Goal: Information Seeking & Learning: Learn about a topic

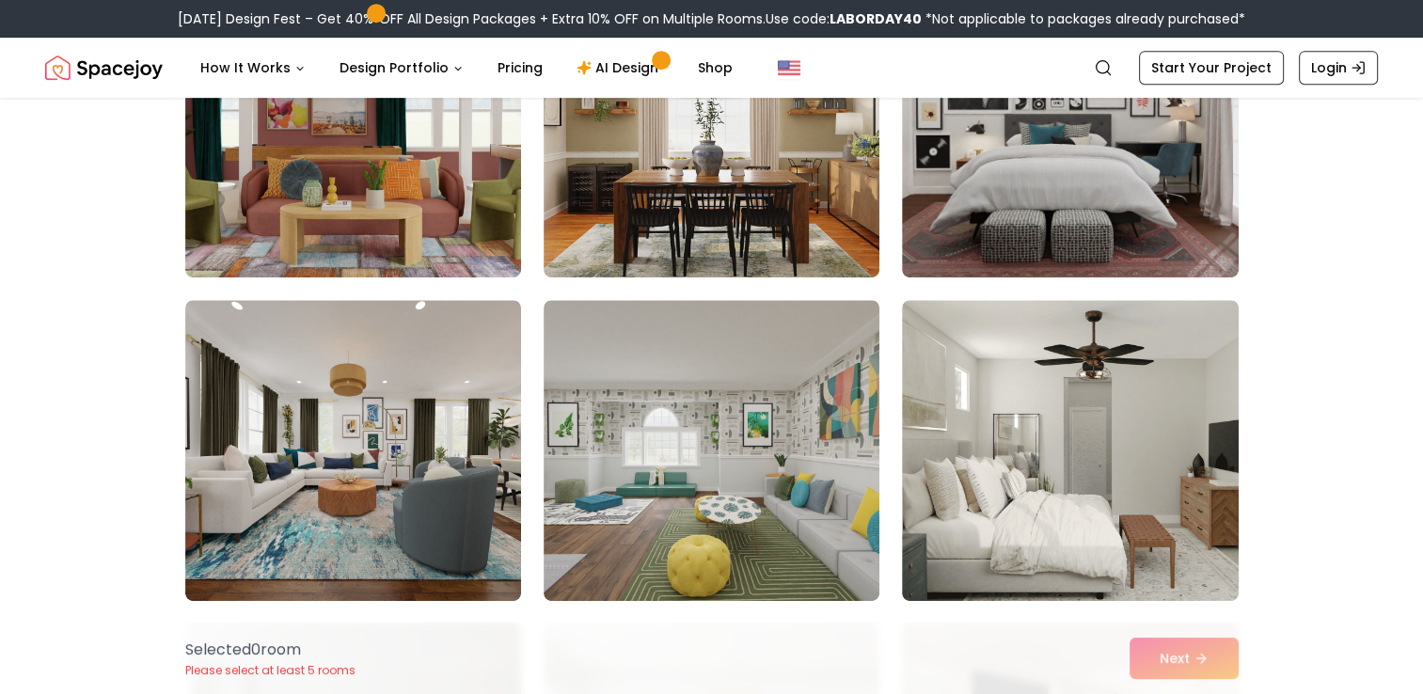
scroll to position [964, 0]
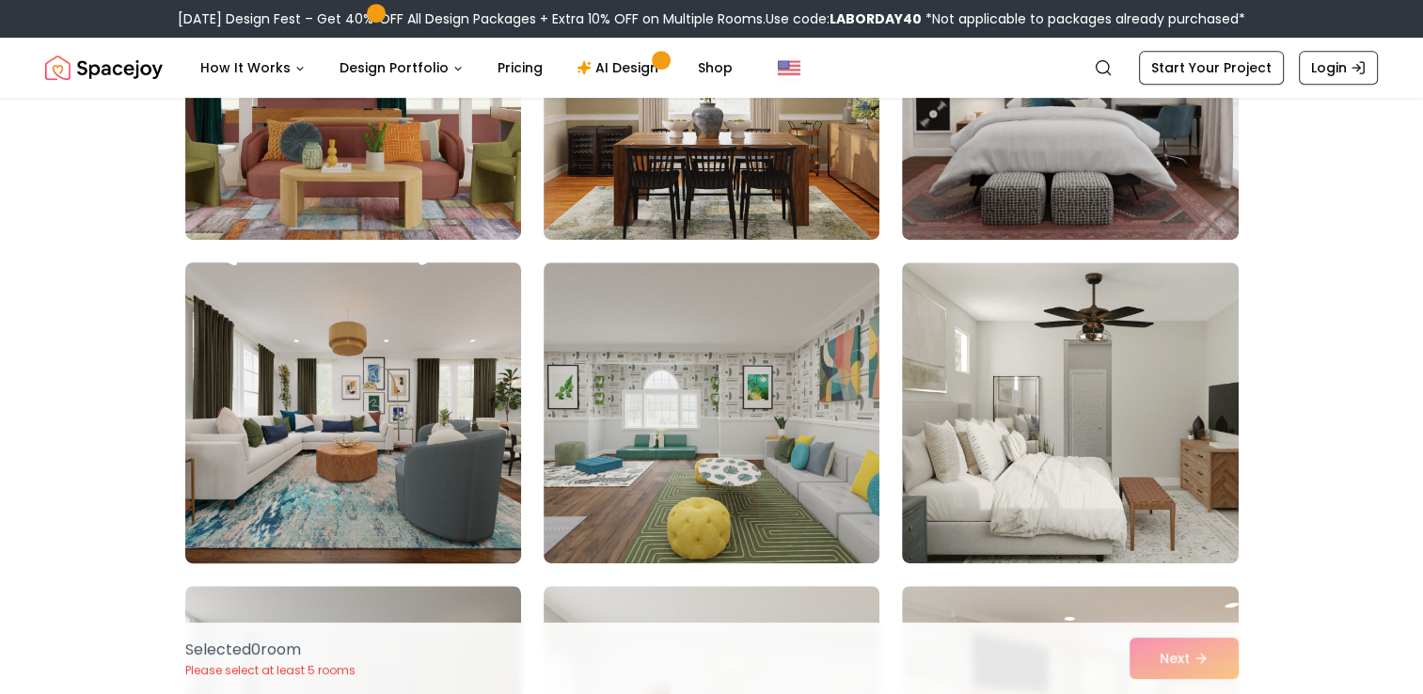
click at [452, 477] on img at bounding box center [353, 413] width 353 height 316
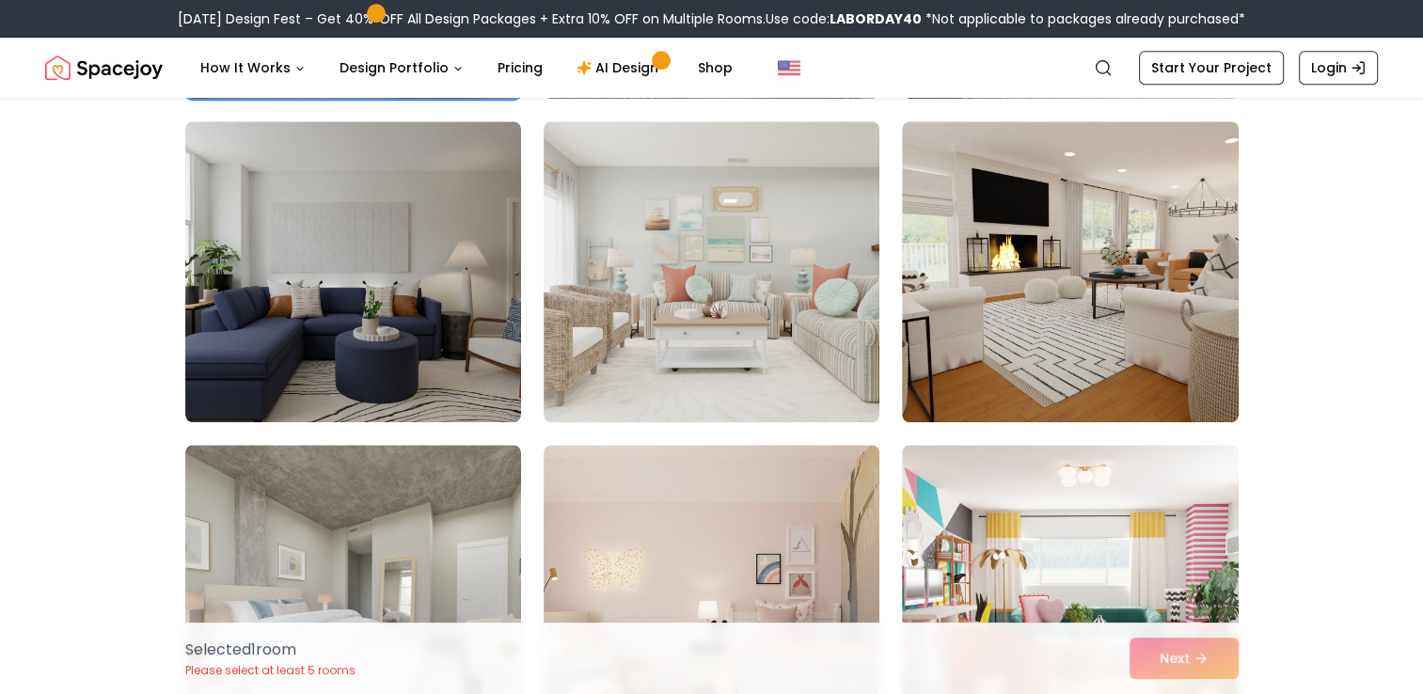
scroll to position [1441, 0]
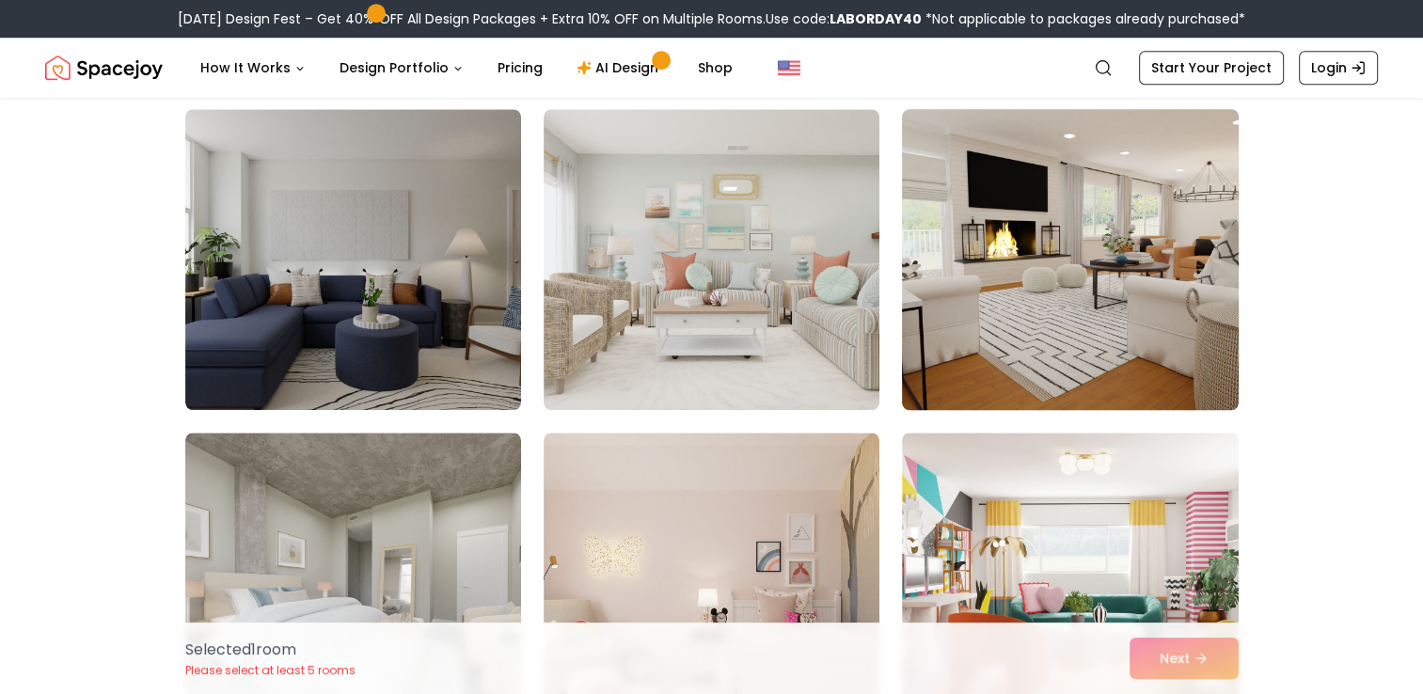
click at [1158, 372] on img at bounding box center [1070, 260] width 353 height 316
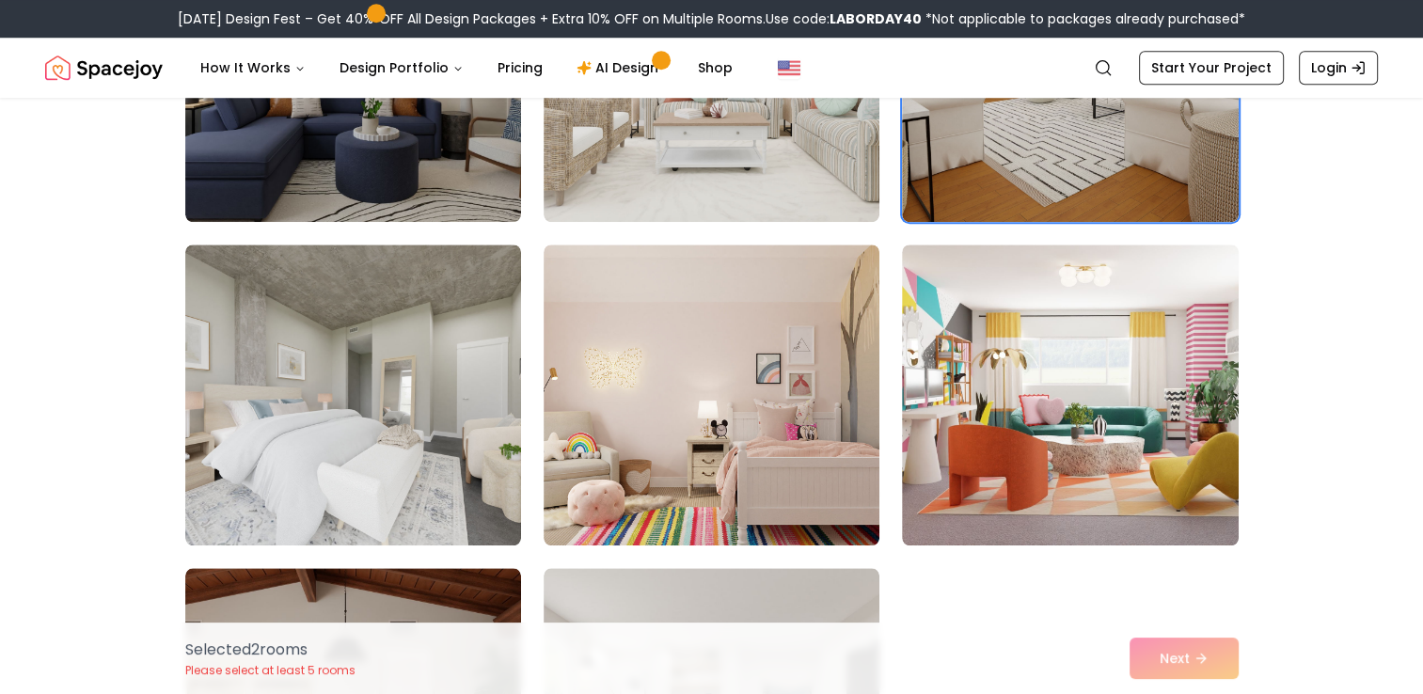
scroll to position [1717, 0]
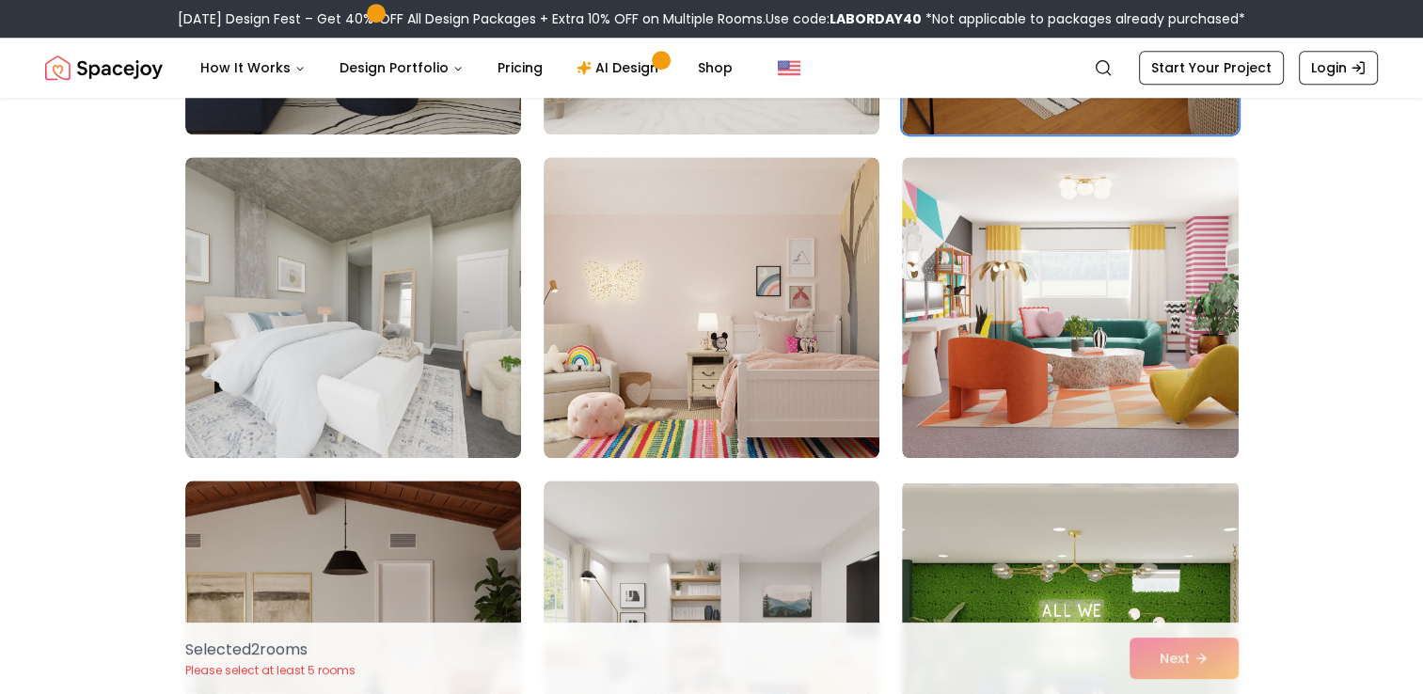
drag, startPoint x: 1423, startPoint y: 683, endPoint x: 1379, endPoint y: 209, distance: 476.2
click at [1379, 209] on div "Choose the Rooms That Inspire You Scroll through the collection and select 5 to…" at bounding box center [711, 130] width 1423 height 3439
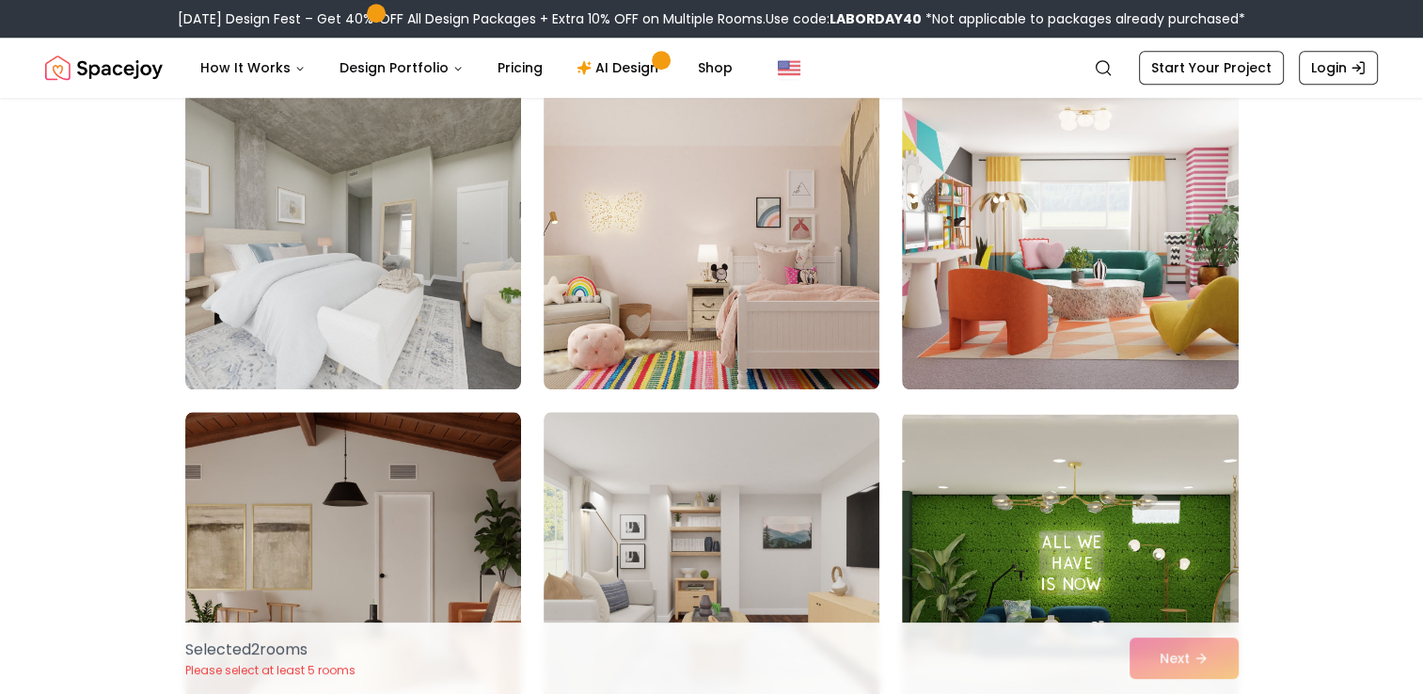
scroll to position [1792, 0]
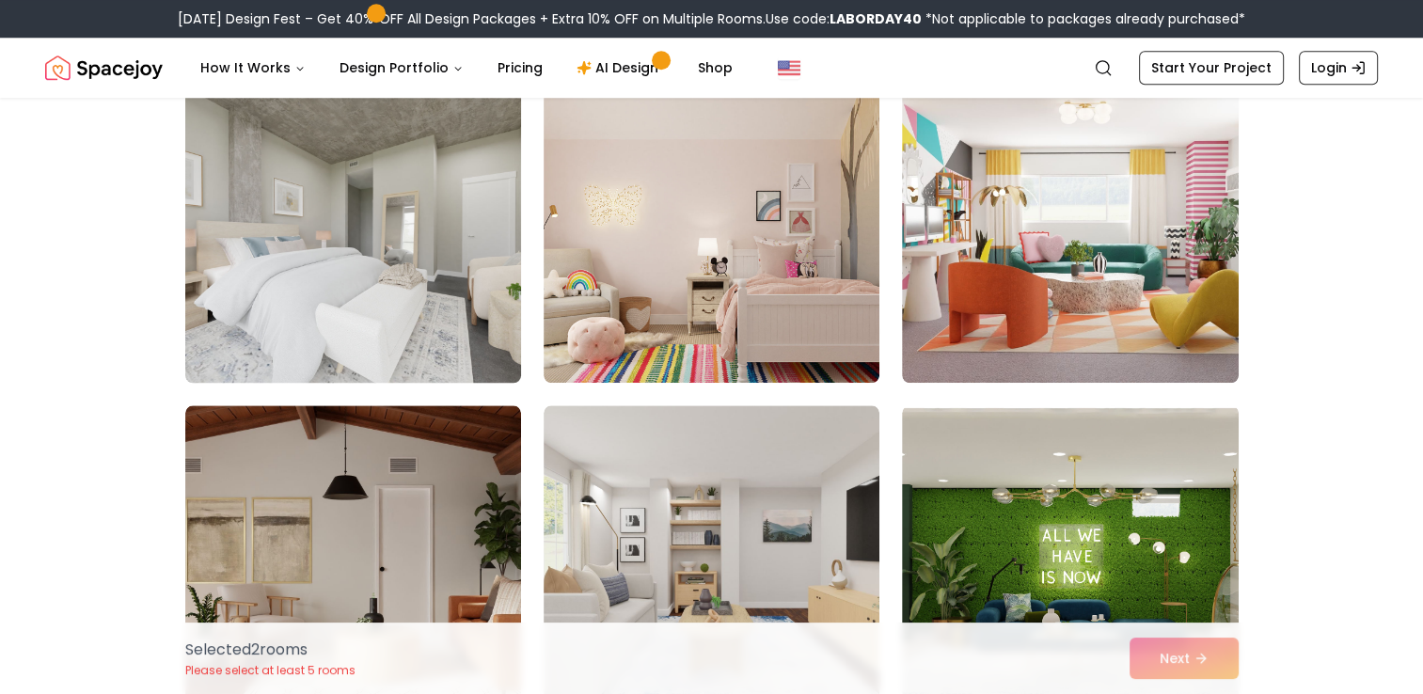
click at [469, 310] on img at bounding box center [353, 232] width 353 height 316
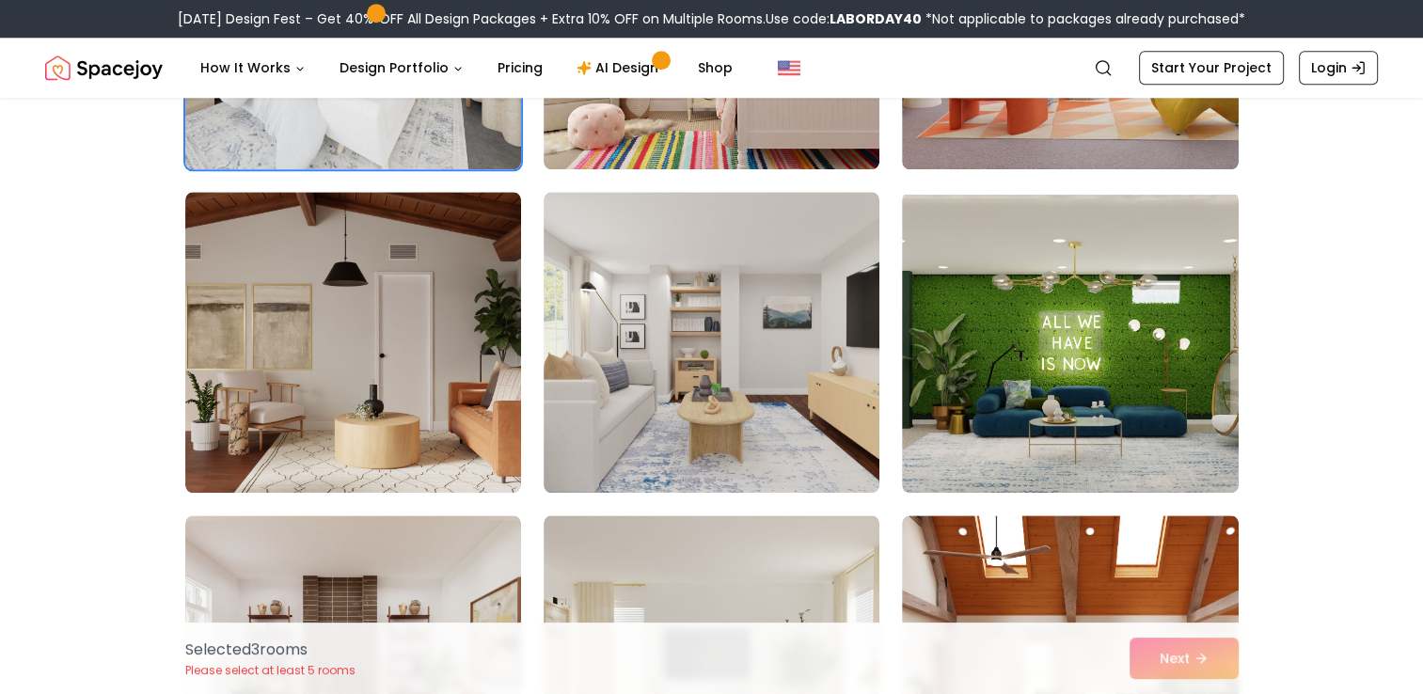
scroll to position [2081, 0]
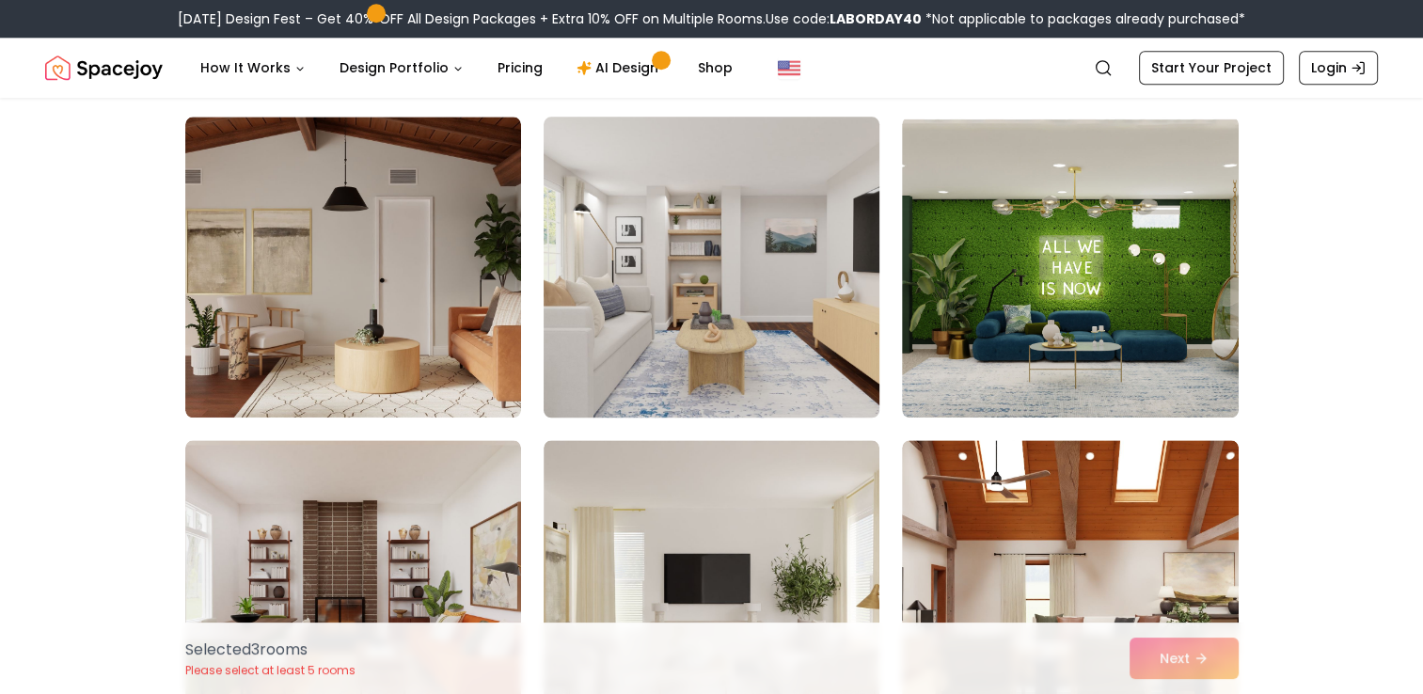
click at [739, 326] on img at bounding box center [711, 267] width 353 height 316
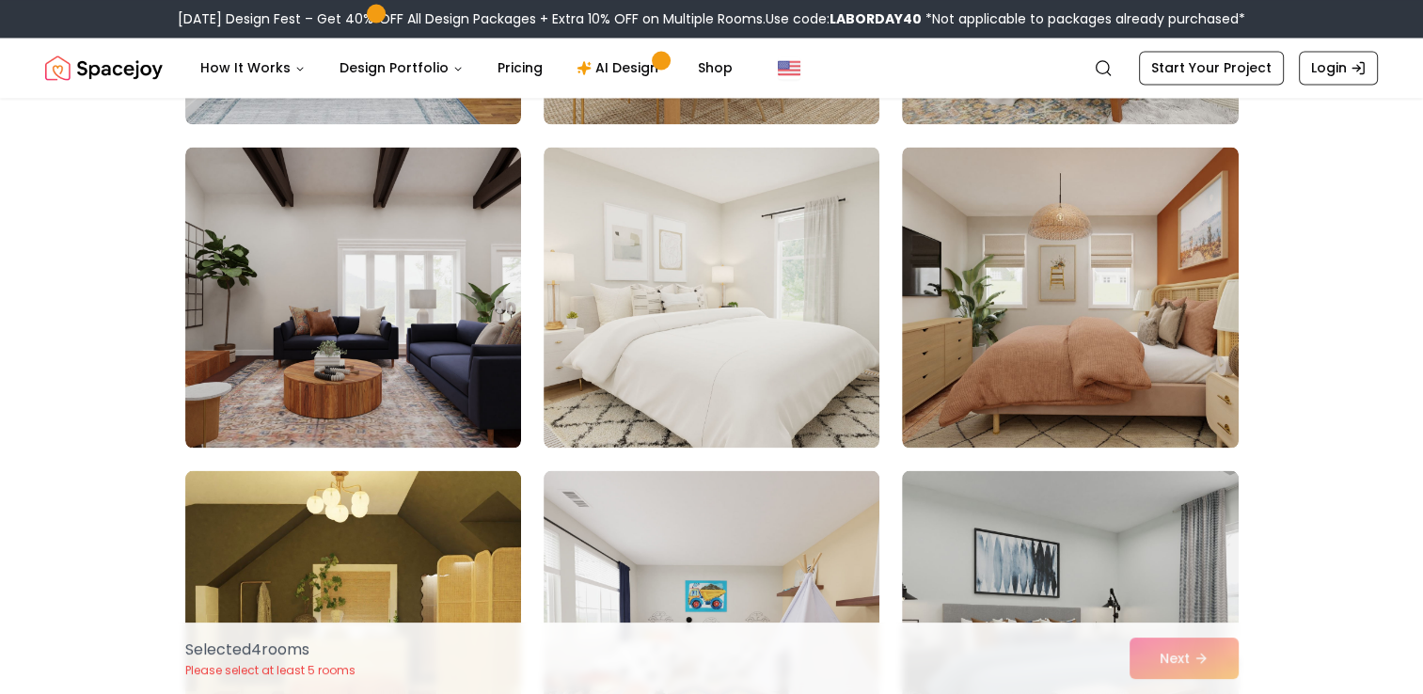
scroll to position [3358, 0]
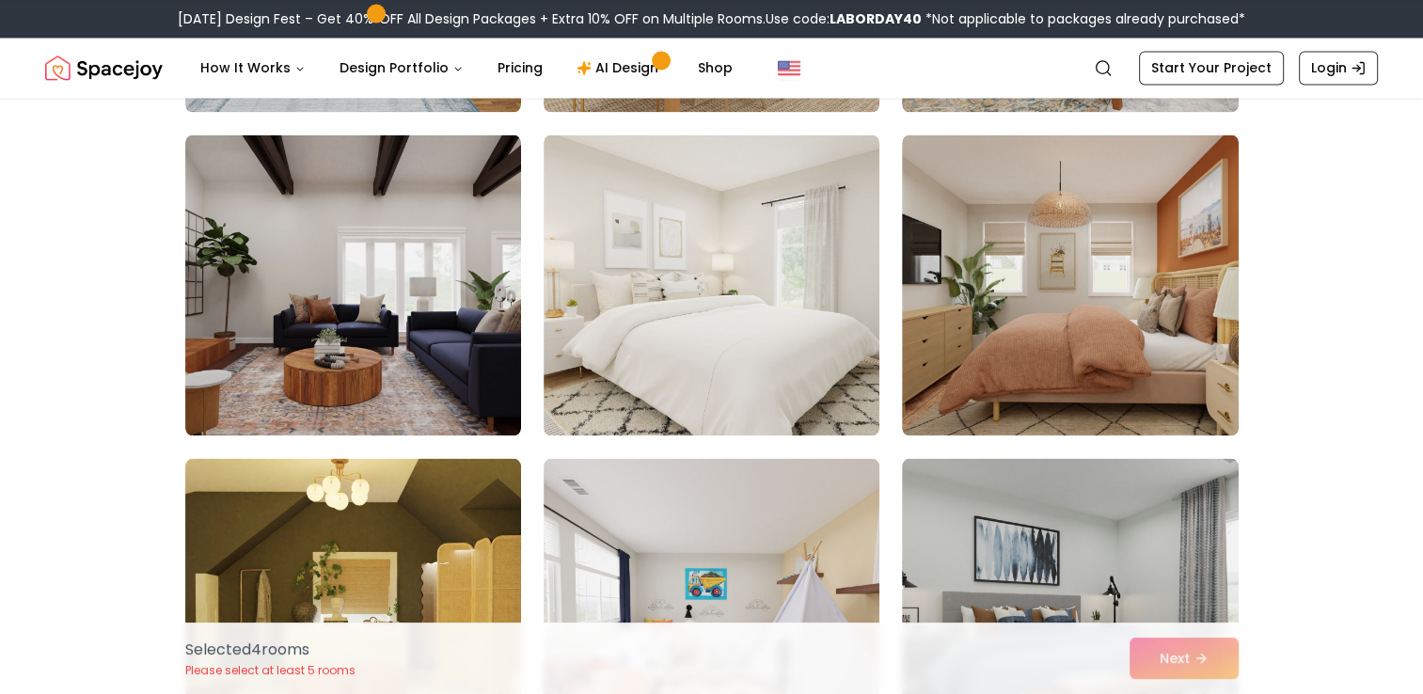
drag, startPoint x: 1432, startPoint y: 683, endPoint x: 1383, endPoint y: 261, distance: 425.2
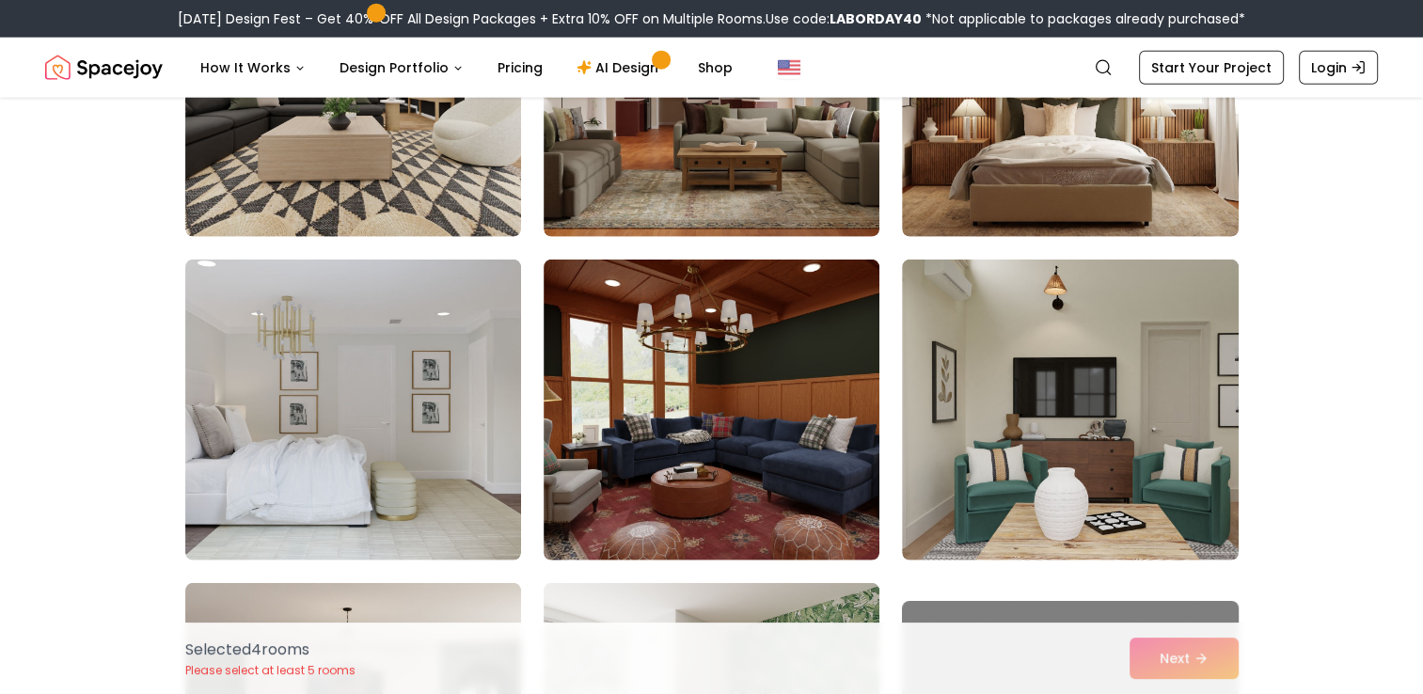
scroll to position [4875, 0]
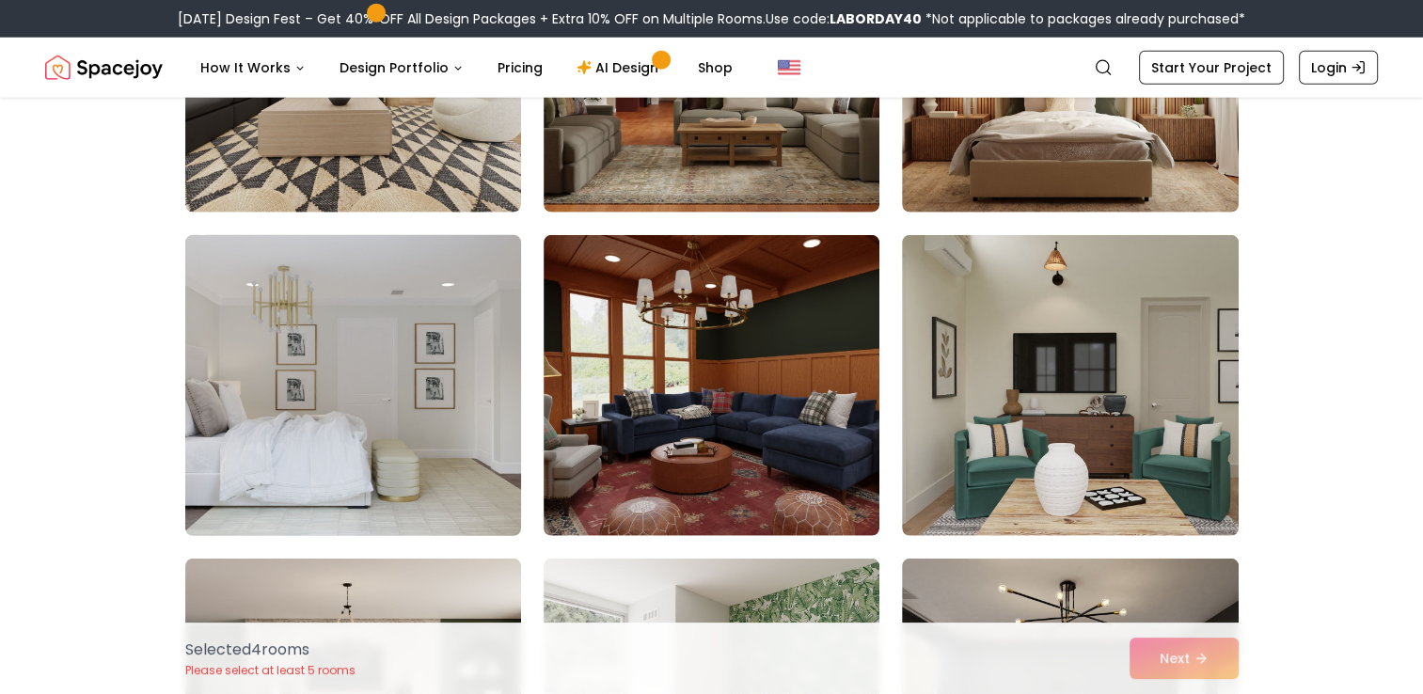
click at [263, 426] on img at bounding box center [353, 386] width 353 height 316
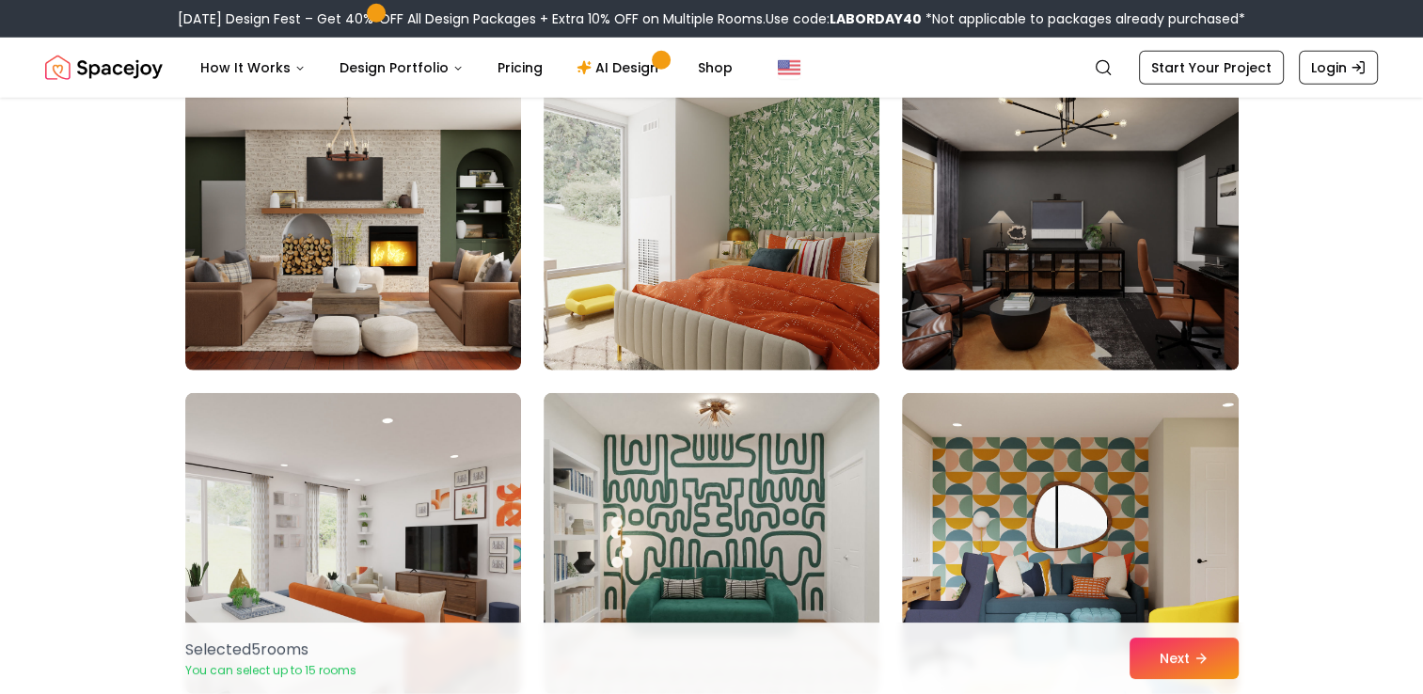
scroll to position [5402, 0]
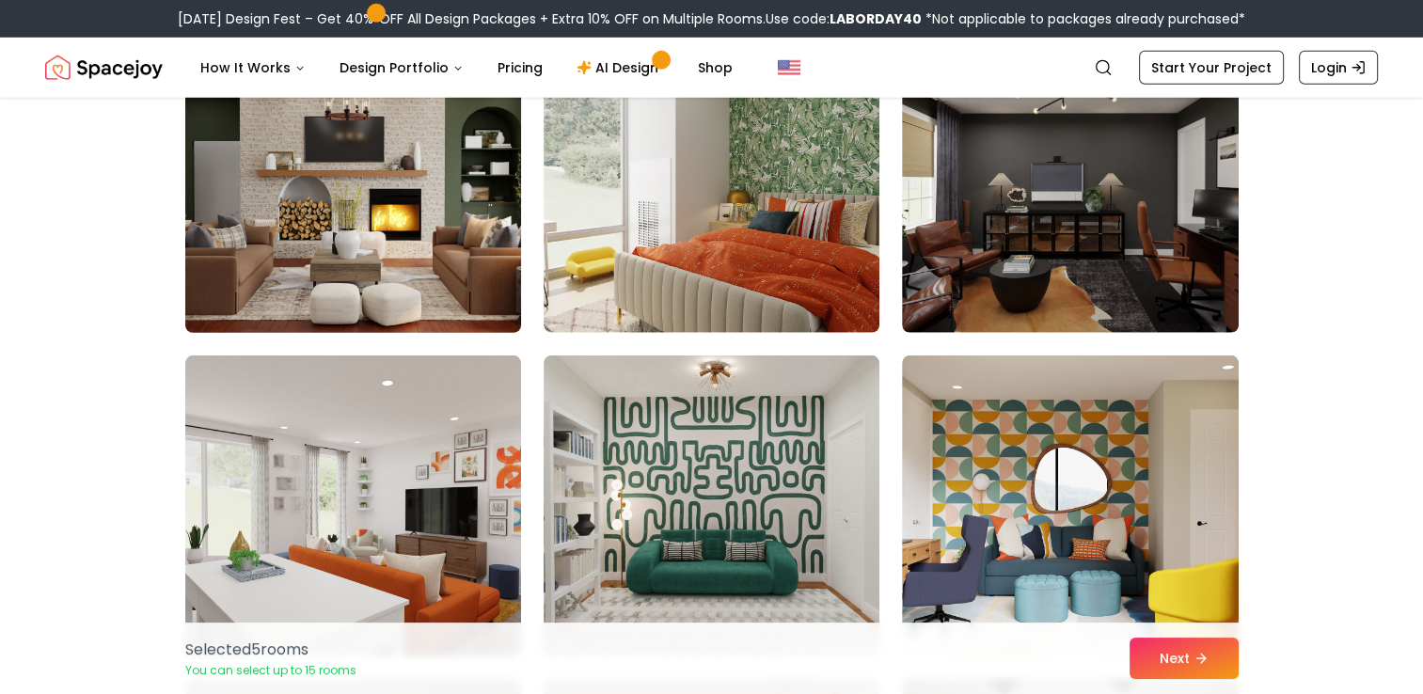
click at [485, 255] on img at bounding box center [353, 182] width 353 height 316
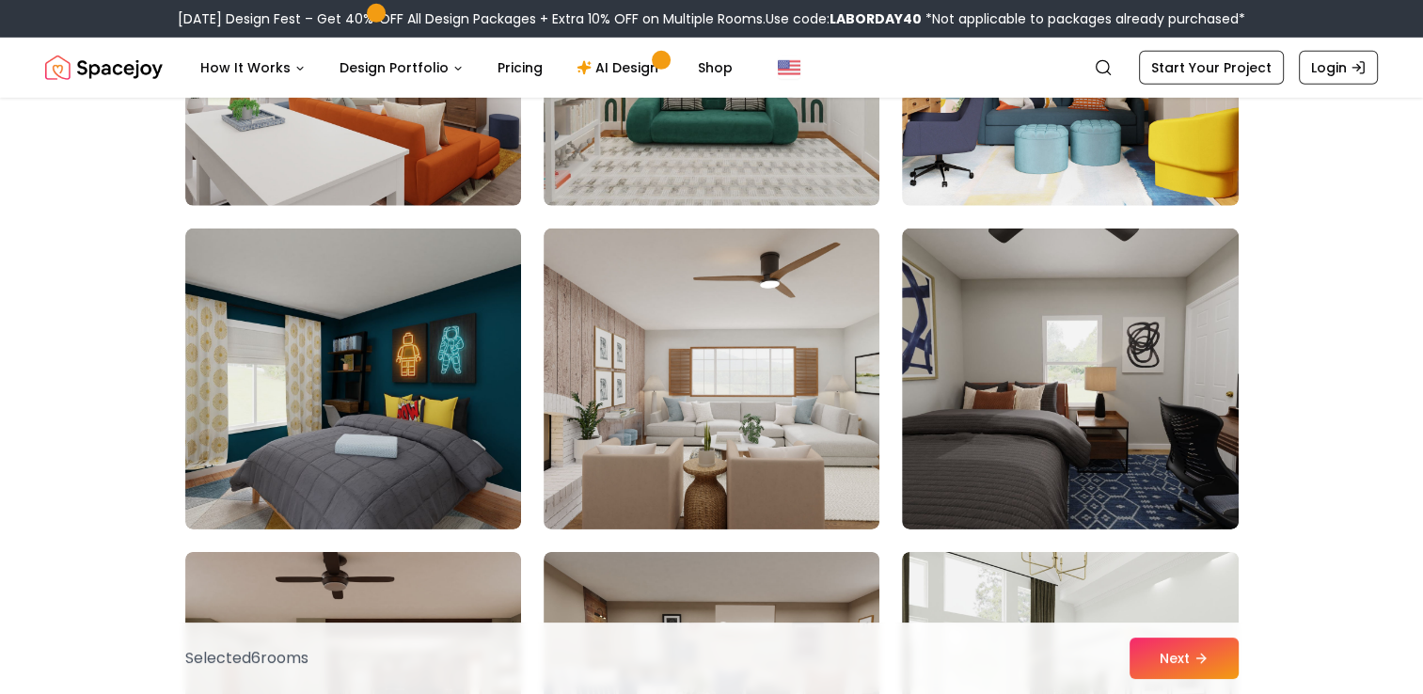
scroll to position [5866, 0]
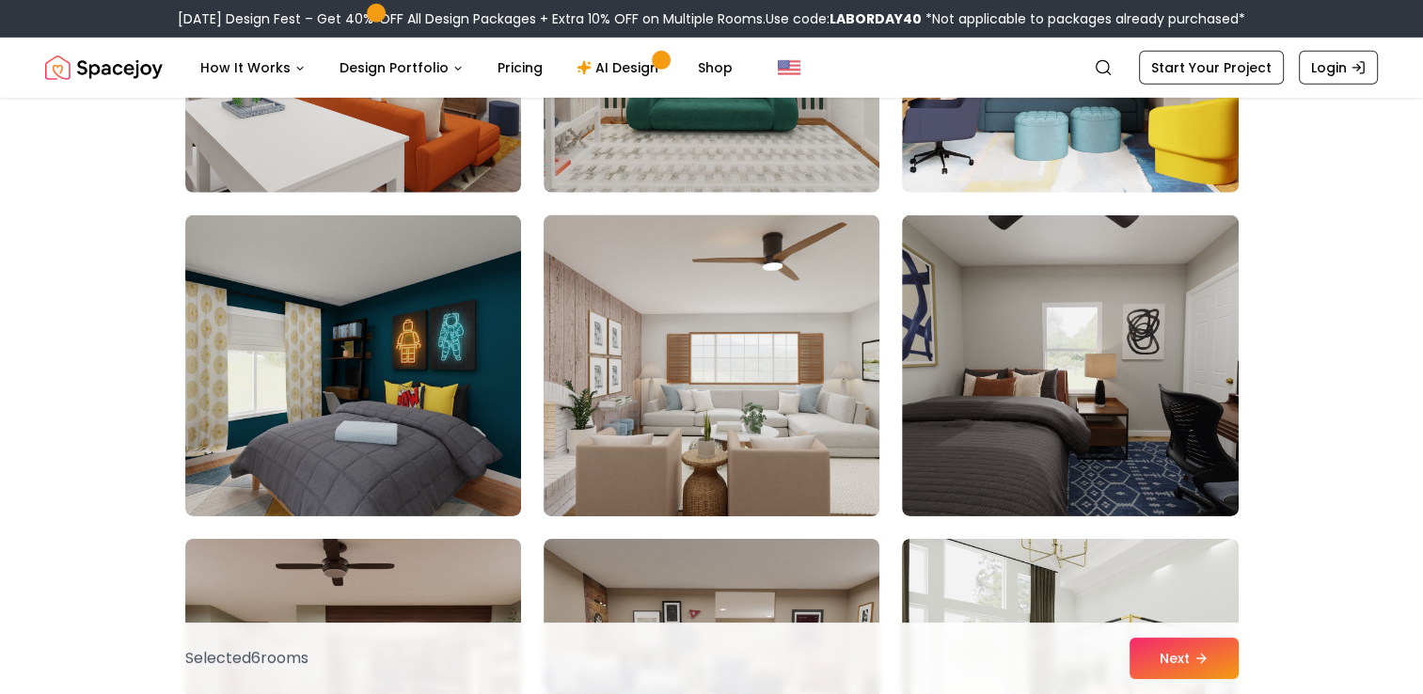
click at [825, 462] on img at bounding box center [711, 366] width 353 height 316
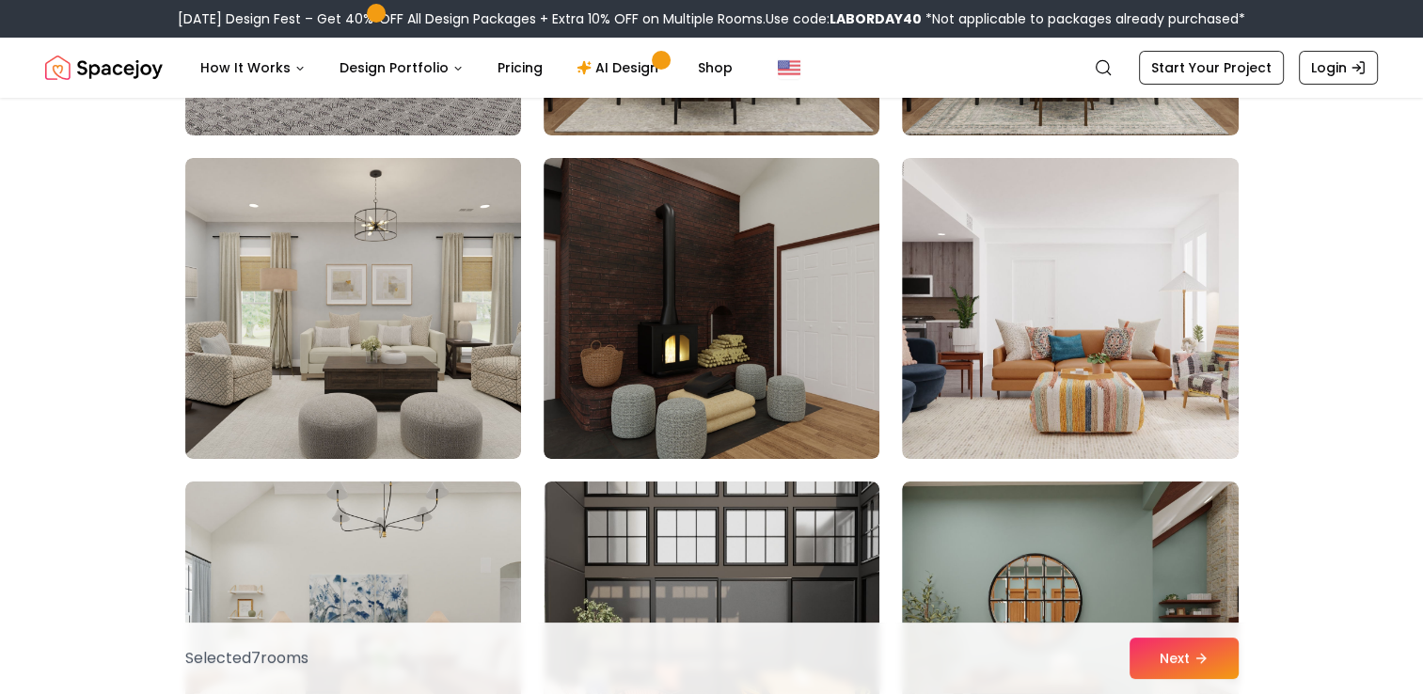
scroll to position [6918, 0]
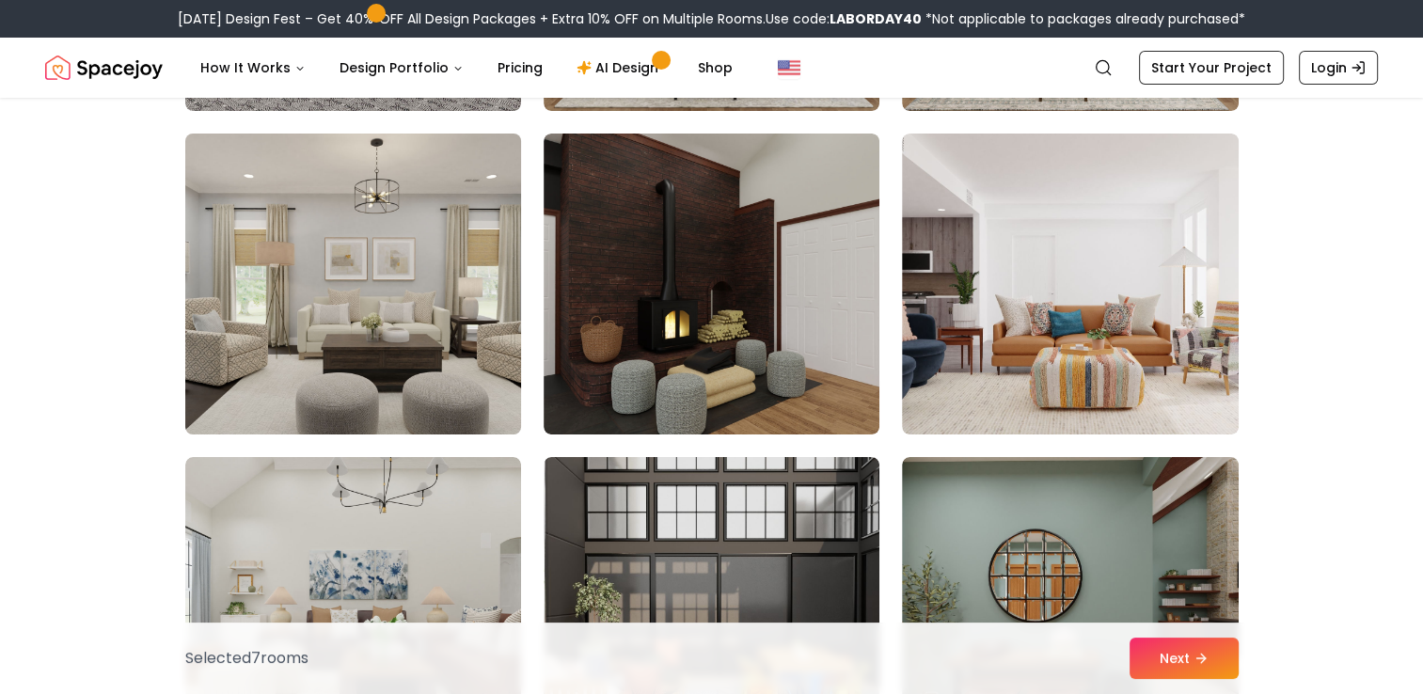
click at [388, 337] on img at bounding box center [353, 284] width 353 height 316
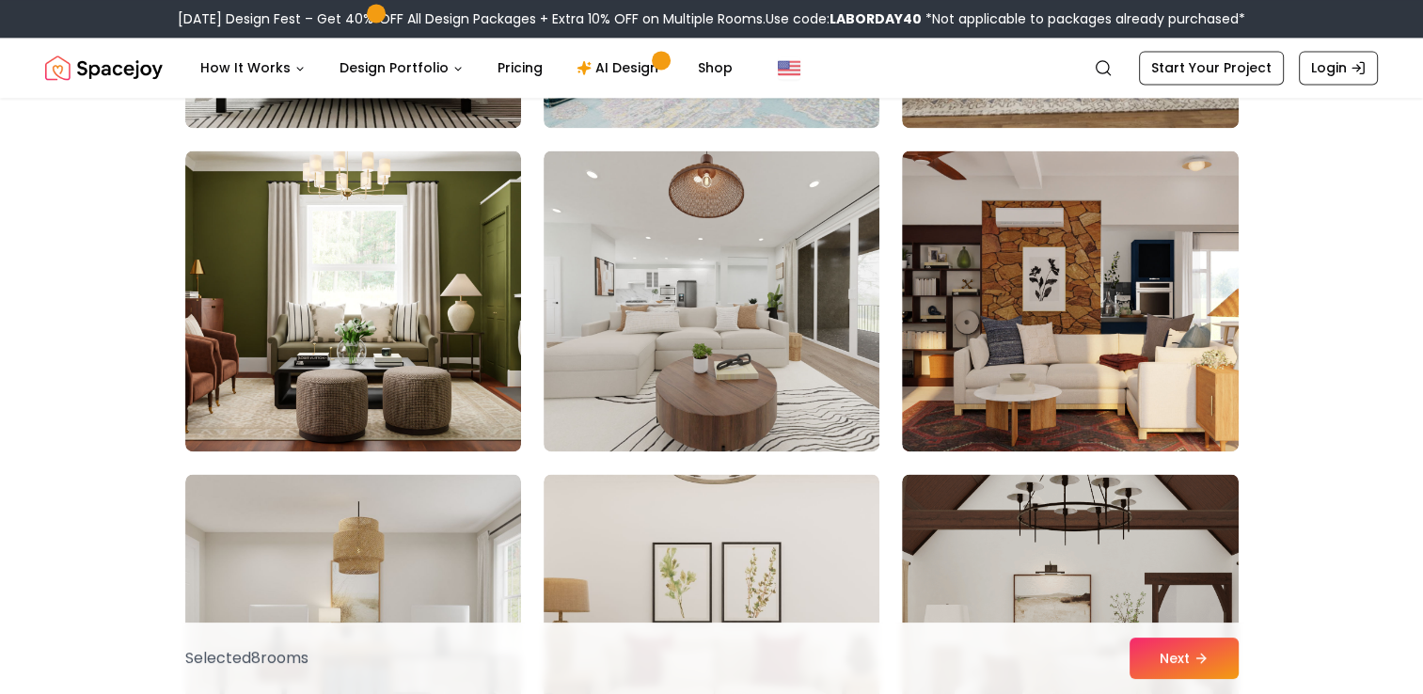
scroll to position [9840, 0]
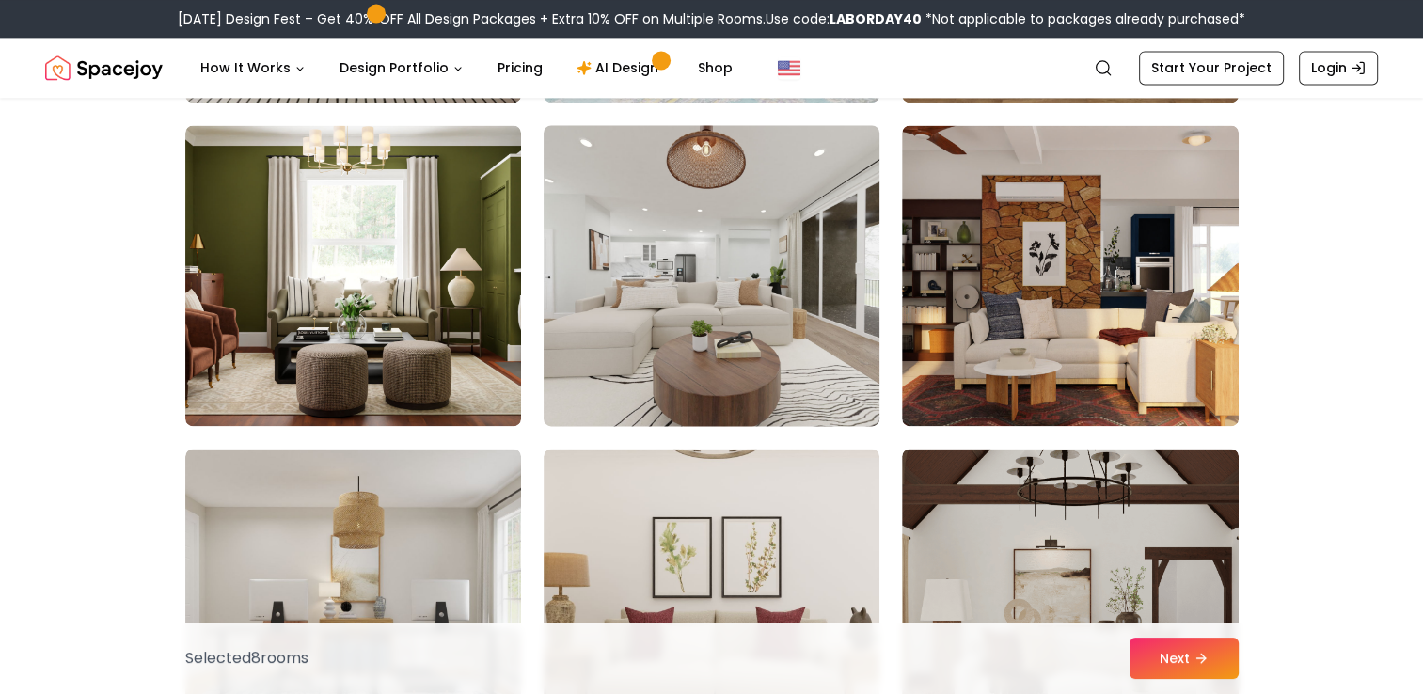
click at [677, 359] on img at bounding box center [711, 276] width 353 height 316
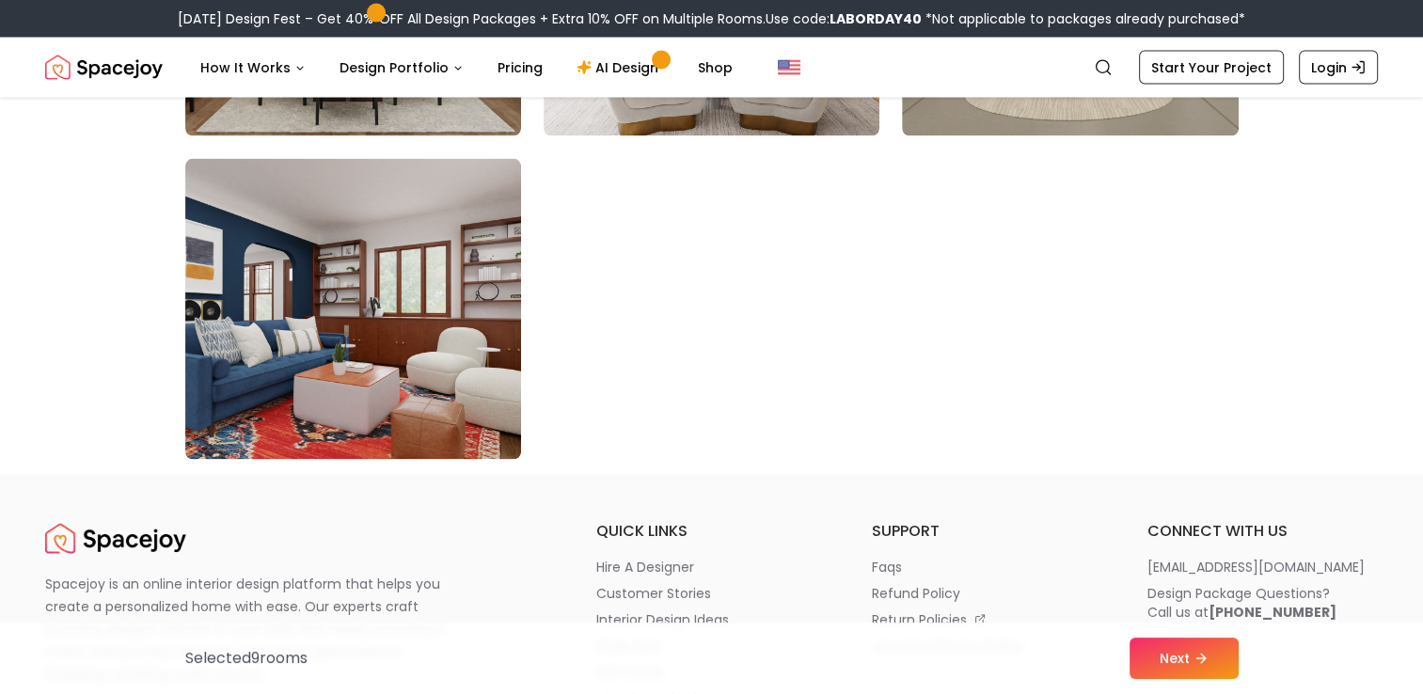
scroll to position [10793, 0]
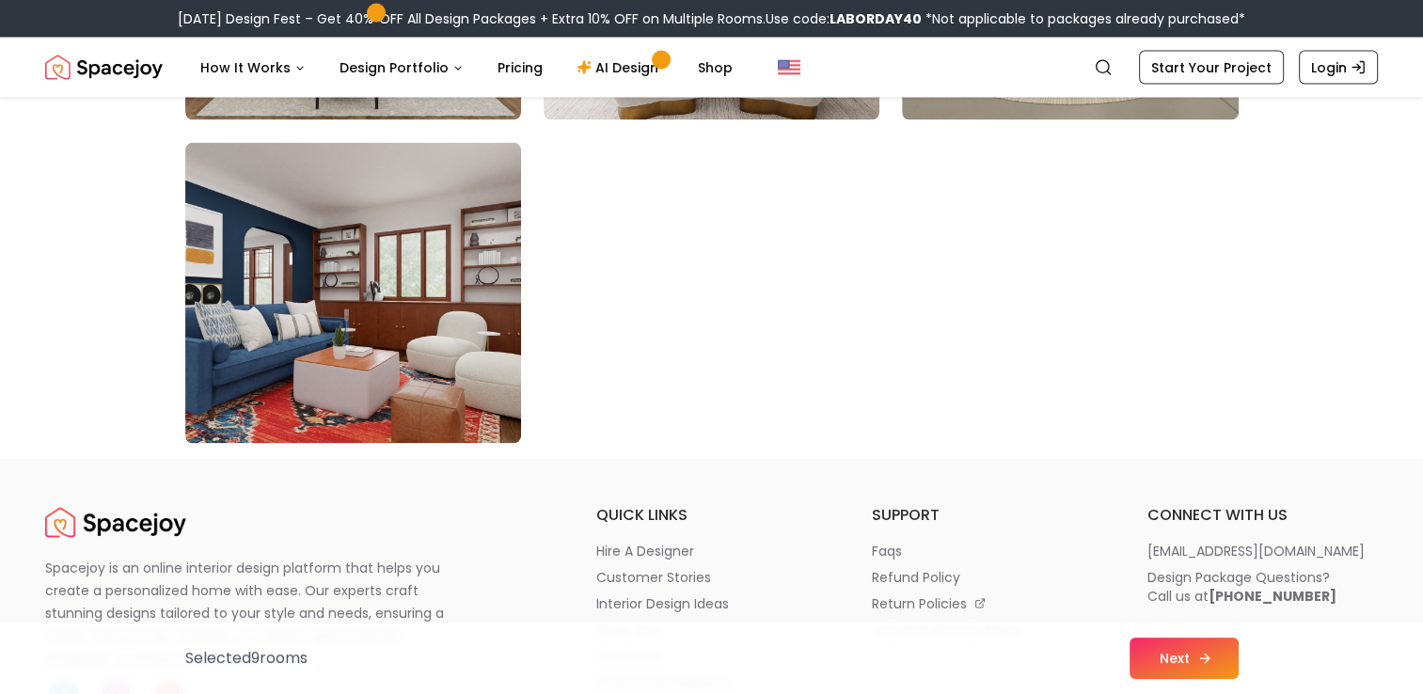
click at [1205, 655] on icon at bounding box center [1207, 658] width 5 height 8
